Goal: Task Accomplishment & Management: Use online tool/utility

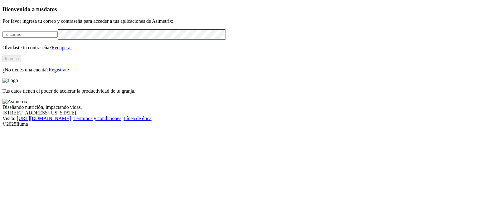
type input "[PERSON_NAME][EMAIL_ADDRESS][PERSON_NAME][DOMAIN_NAME]"
click at [21, 62] on button "Ingresa" at bounding box center [11, 59] width 19 height 7
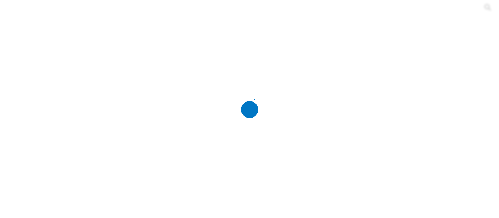
click at [78, 79] on div at bounding box center [251, 109] width 499 height 218
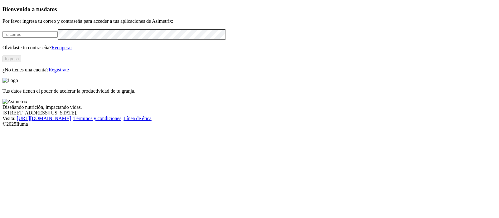
type input "[PERSON_NAME][EMAIL_ADDRESS][PERSON_NAME][DOMAIN_NAME]"
click at [21, 62] on button "Ingresa" at bounding box center [11, 59] width 19 height 7
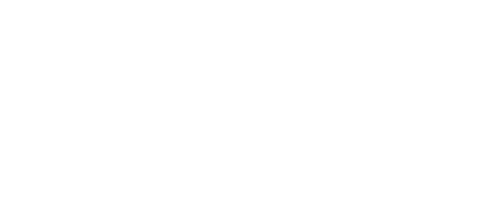
click at [99, 80] on div at bounding box center [251, 109] width 499 height 218
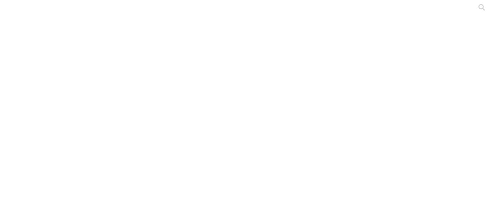
click at [99, 80] on div at bounding box center [248, 109] width 493 height 218
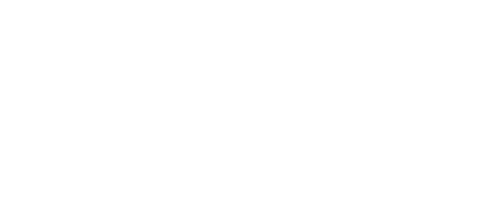
scroll to position [17, 0]
